Goal: Understand process/instructions: Learn about a topic

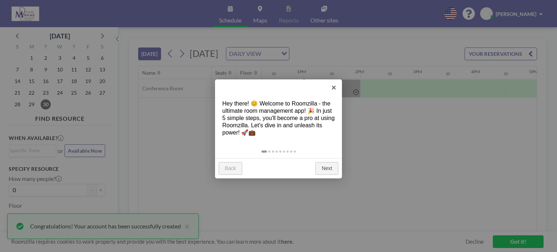
scroll to position [0, 726]
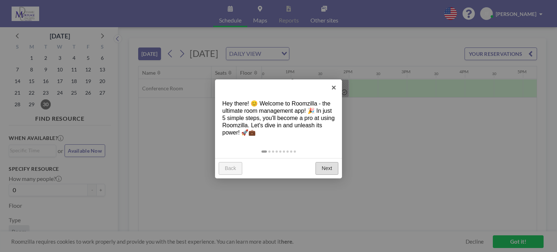
click at [331, 168] on link "Next" at bounding box center [327, 168] width 23 height 13
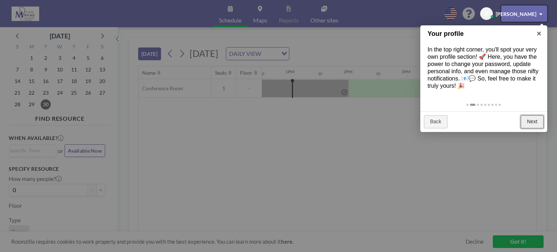
click at [528, 122] on link "Next" at bounding box center [532, 121] width 23 height 13
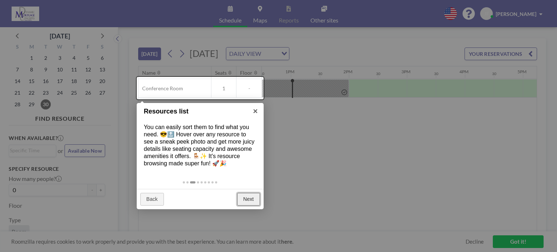
click at [253, 202] on link "Next" at bounding box center [248, 199] width 23 height 13
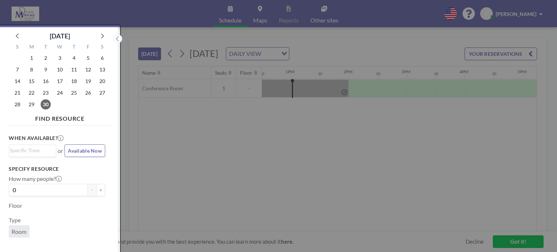
scroll to position [1, 0]
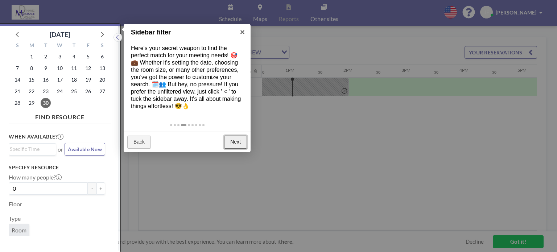
click at [238, 141] on link "Next" at bounding box center [235, 142] width 23 height 13
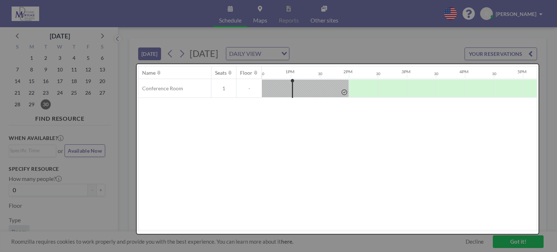
scroll to position [0, 0]
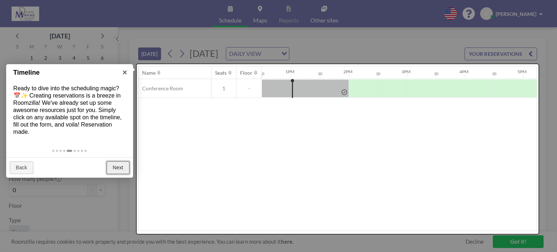
click at [123, 165] on link "Next" at bounding box center [118, 167] width 23 height 13
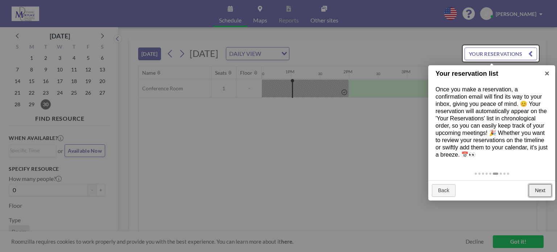
click at [540, 194] on link "Next" at bounding box center [540, 190] width 23 height 13
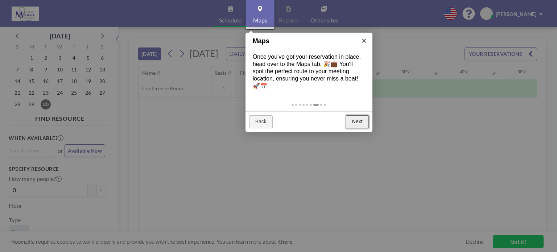
click at [357, 124] on link "Next" at bounding box center [357, 121] width 23 height 13
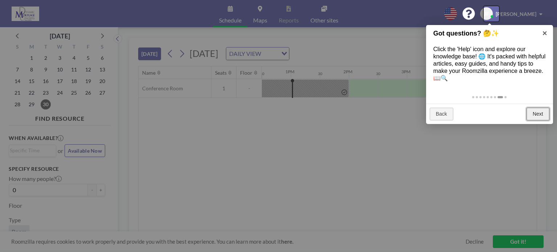
click at [530, 113] on link "Next" at bounding box center [538, 114] width 23 height 13
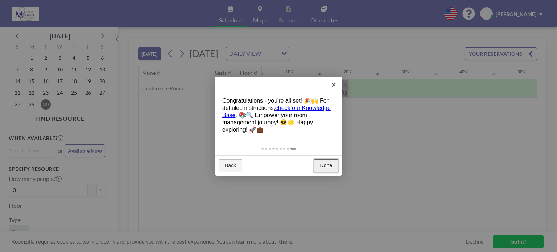
click at [324, 164] on link "Done" at bounding box center [326, 165] width 24 height 13
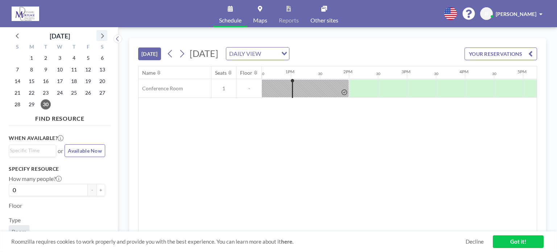
click at [103, 37] on icon at bounding box center [101, 35] width 9 height 9
click at [88, 61] on span "3" at bounding box center [88, 58] width 10 height 10
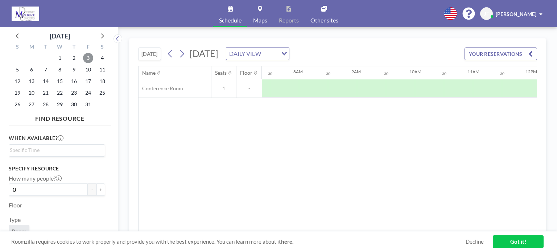
scroll to position [0, 435]
